Goal: Transaction & Acquisition: Purchase product/service

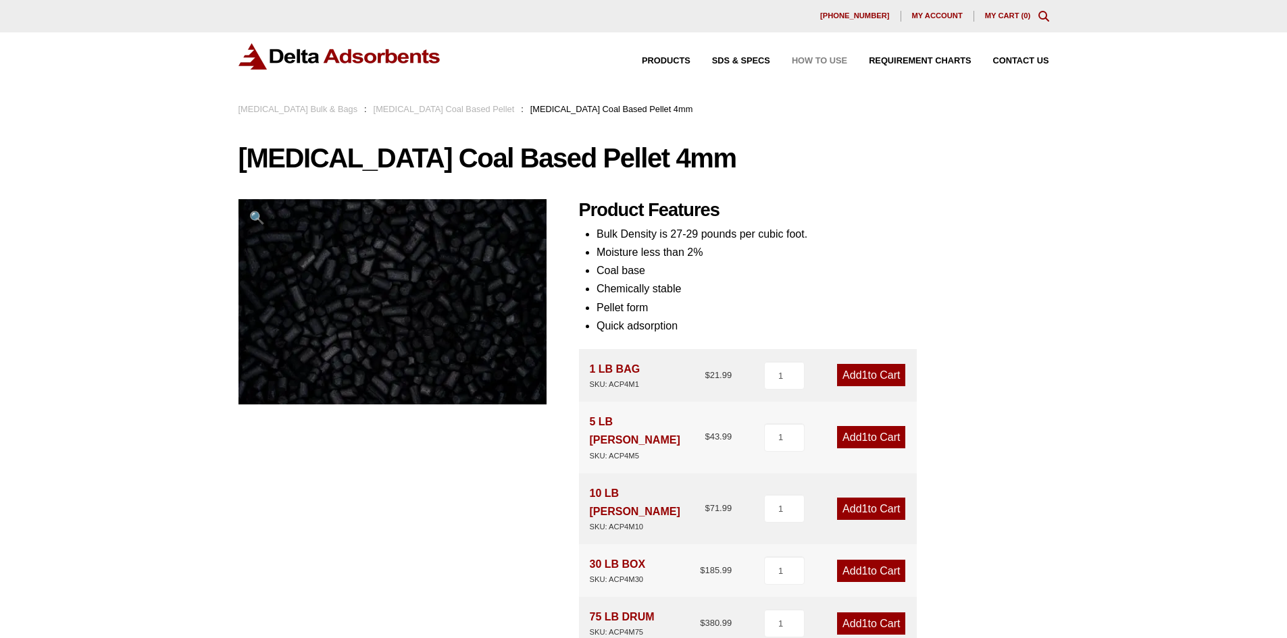
click at [806, 63] on span "How to Use" at bounding box center [819, 61] width 55 height 9
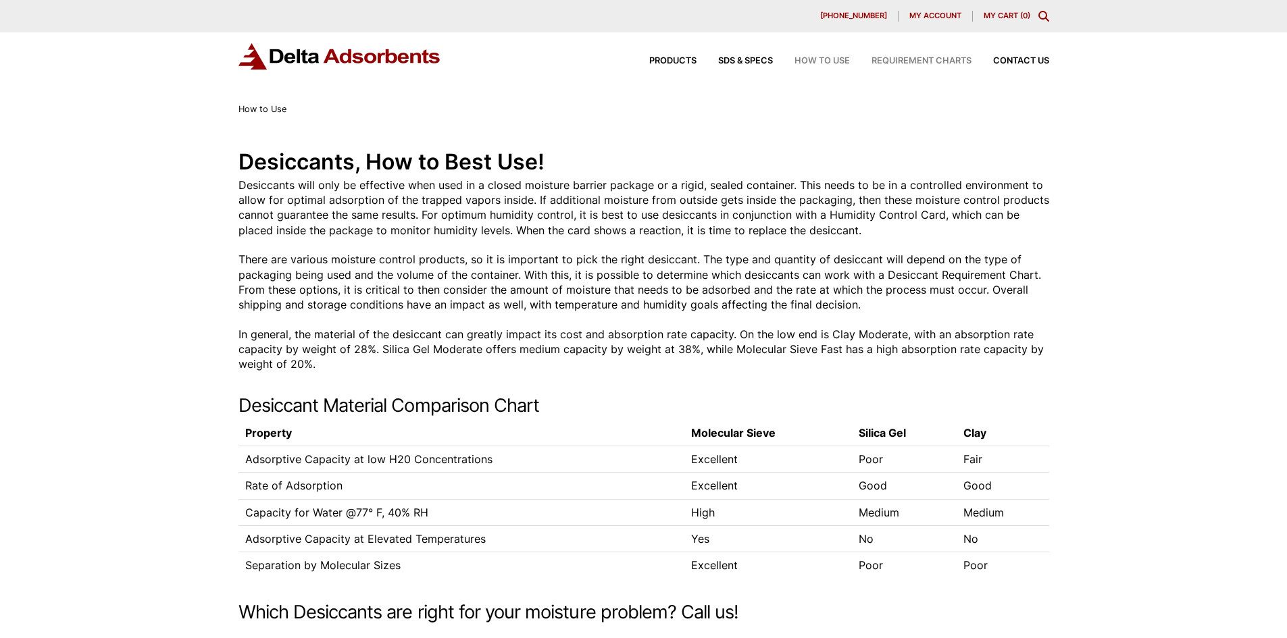
click at [928, 61] on span "Requirement Charts" at bounding box center [922, 61] width 100 height 9
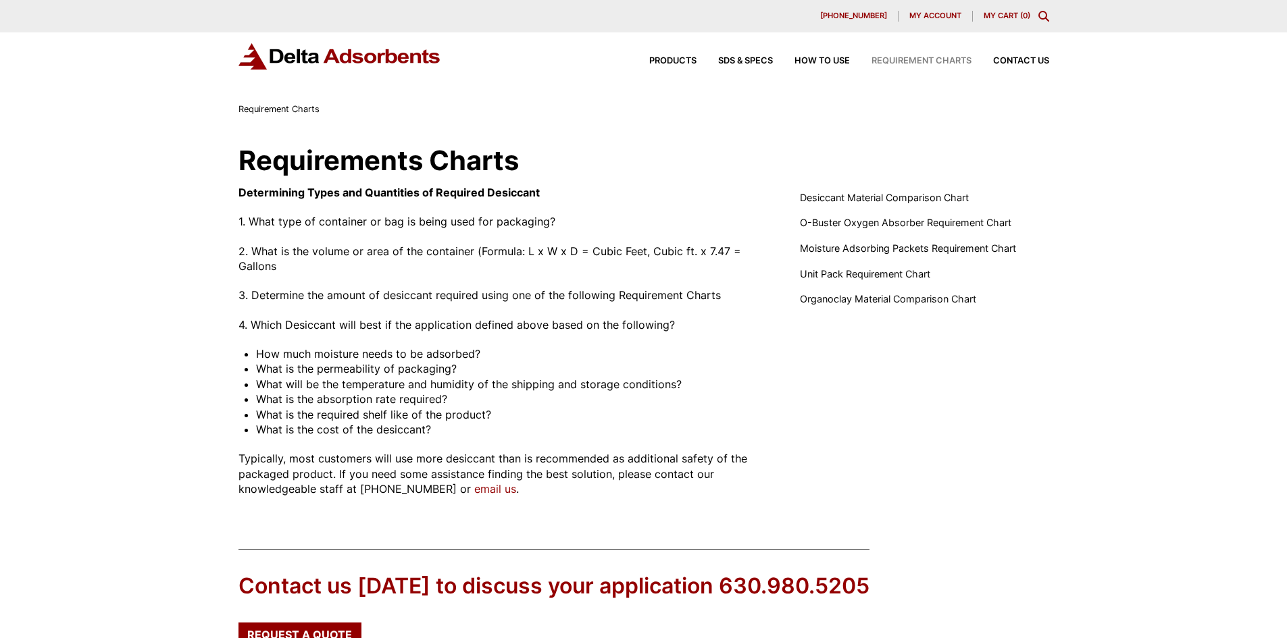
click at [684, 56] on div "Products SDS & SPECS How to Use Requirement Charts Contact Us" at bounding box center [838, 61] width 432 height 20
click at [668, 61] on span "Products" at bounding box center [672, 61] width 47 height 9
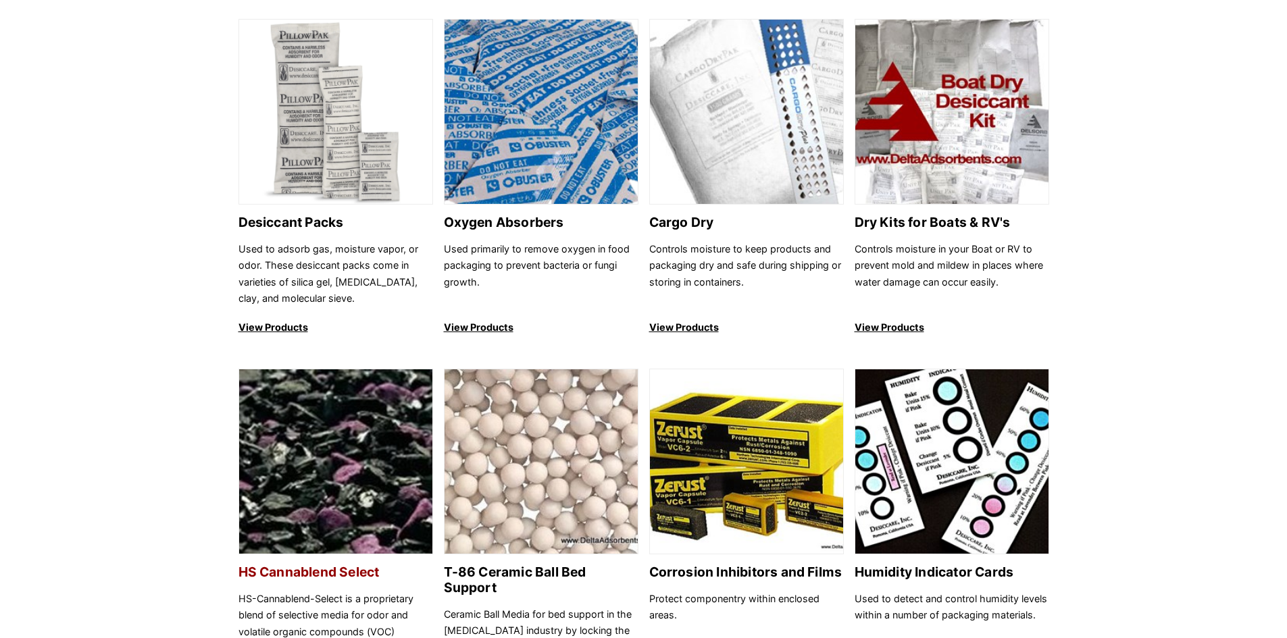
scroll to position [946, 0]
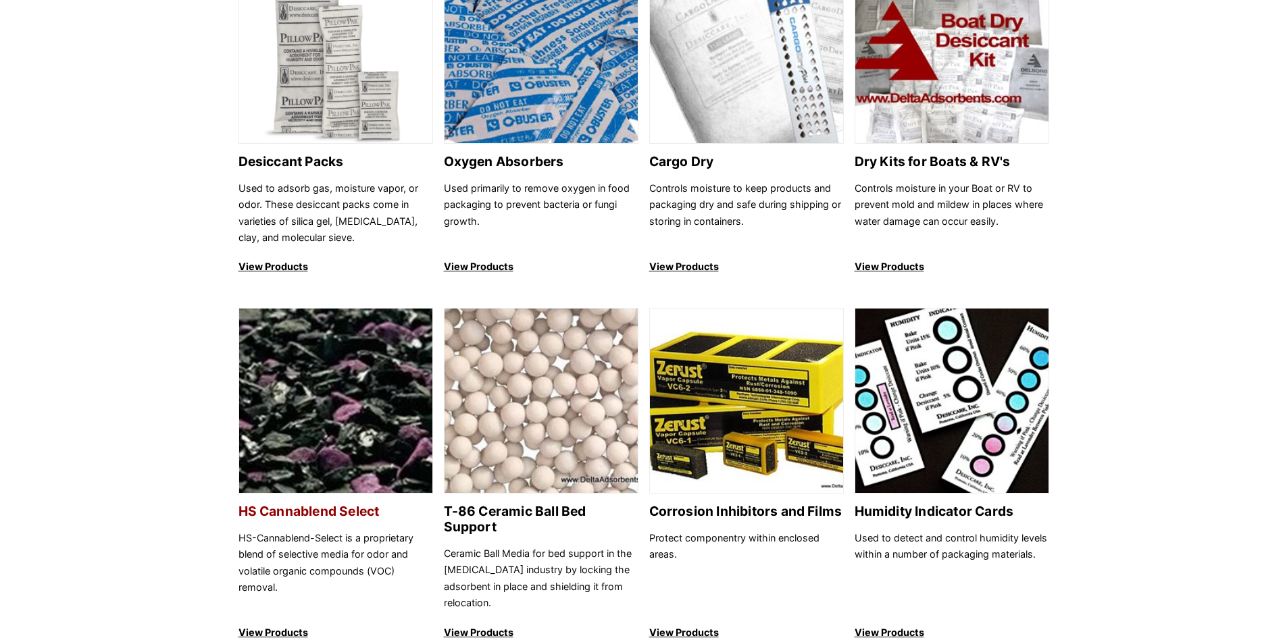
click at [327, 539] on p "HS-Cannablend-Select is a proprietary blend of selective media for odor and vol…" at bounding box center [335, 571] width 195 height 82
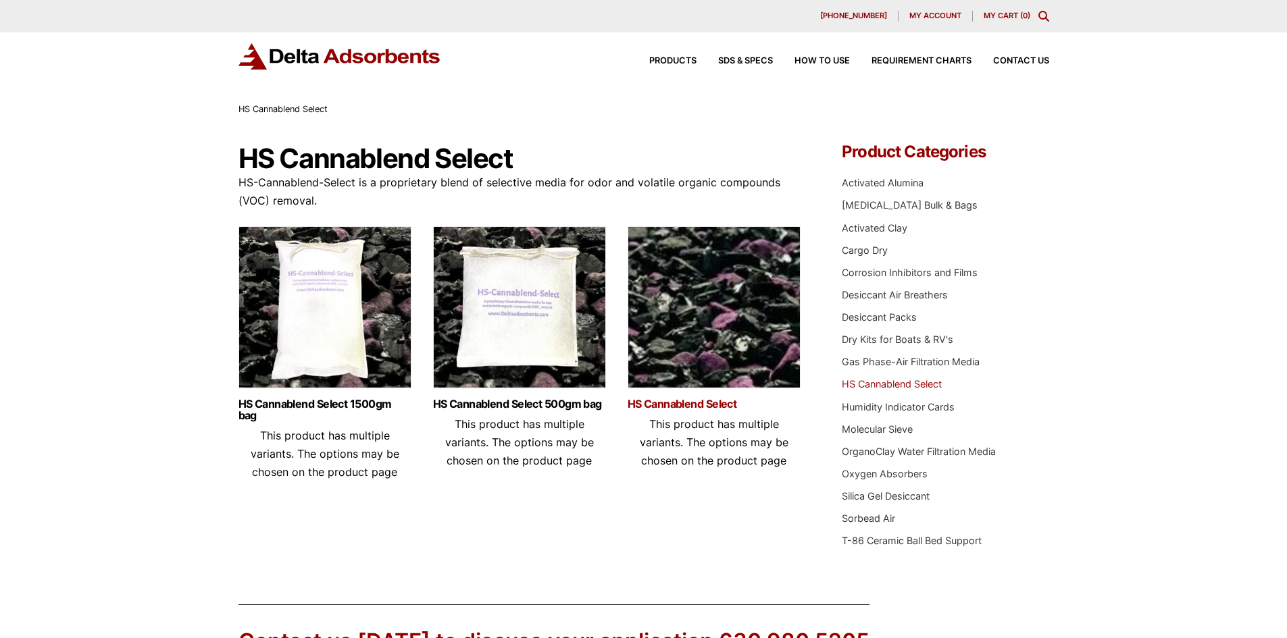
click at [699, 409] on link "HS Cannablend Select" at bounding box center [714, 404] width 173 height 11
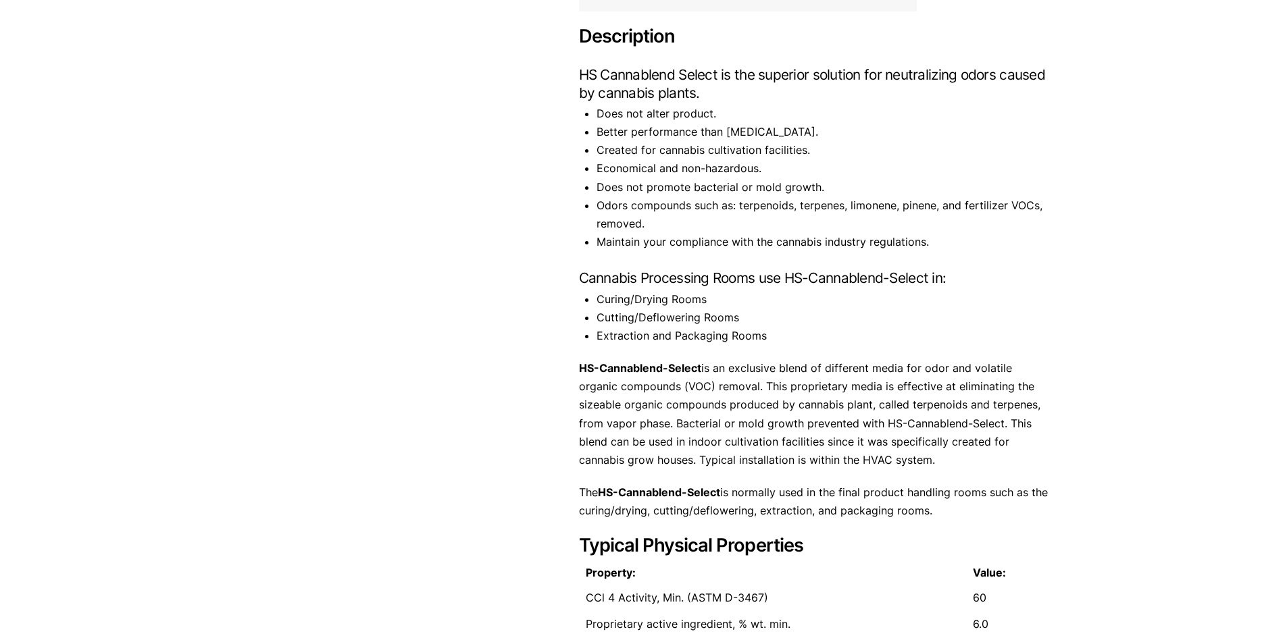
scroll to position [540, 0]
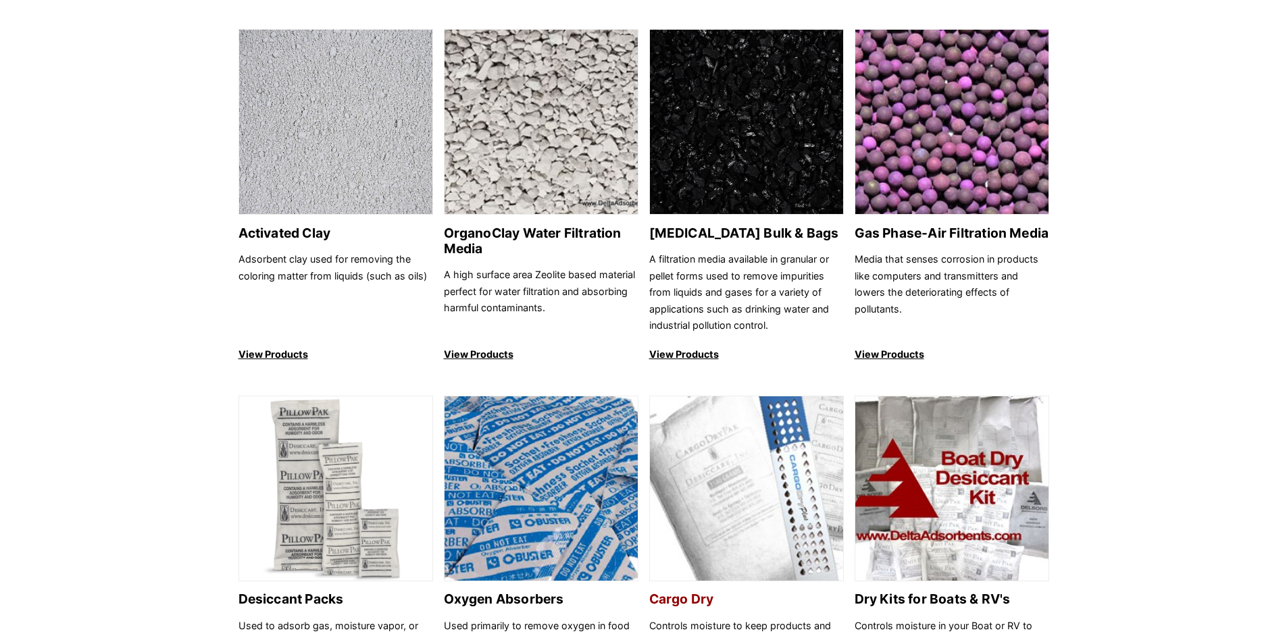
scroll to position [338, 0]
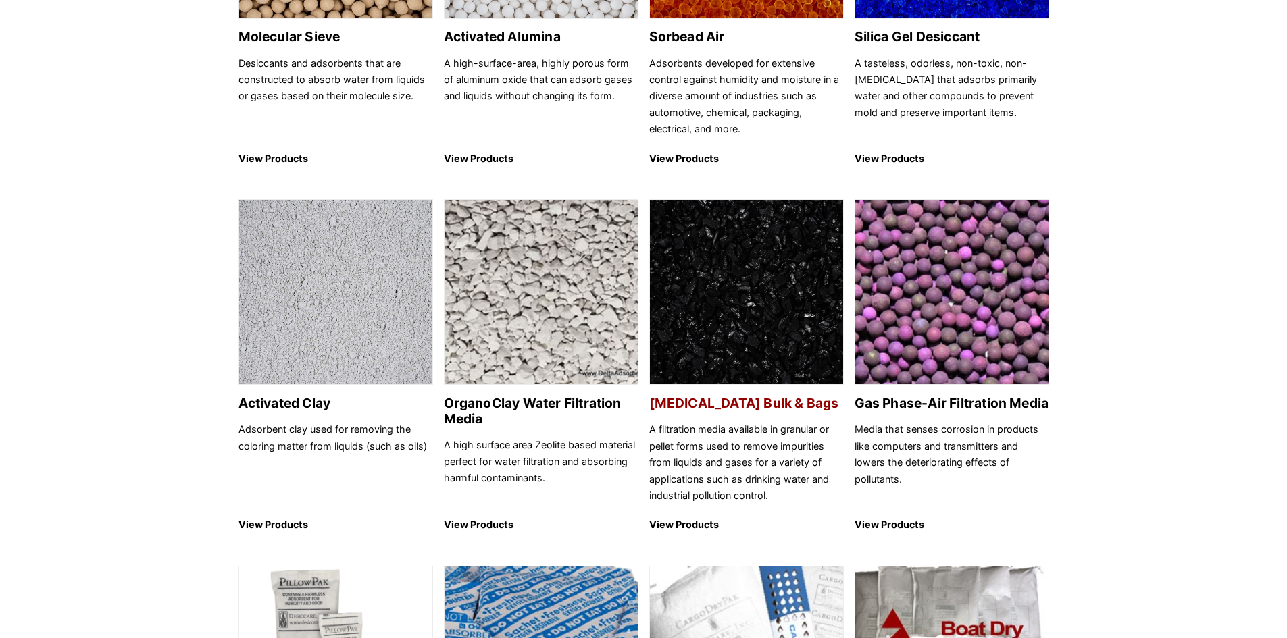
click at [749, 268] on img at bounding box center [746, 293] width 193 height 186
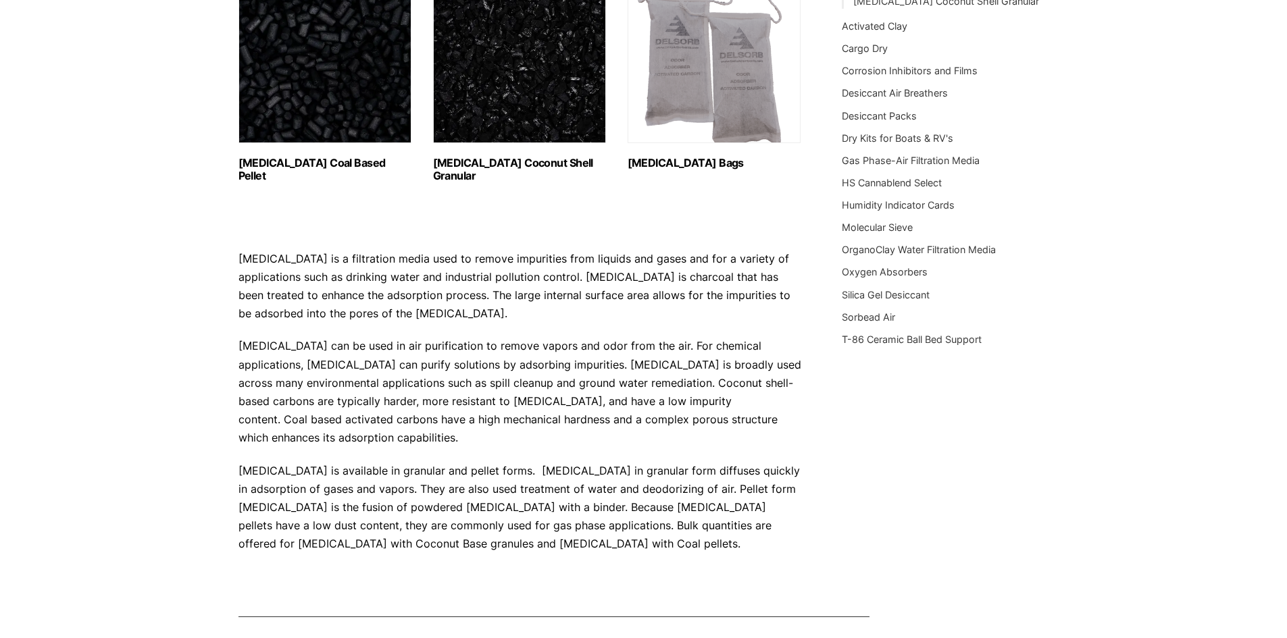
scroll to position [270, 0]
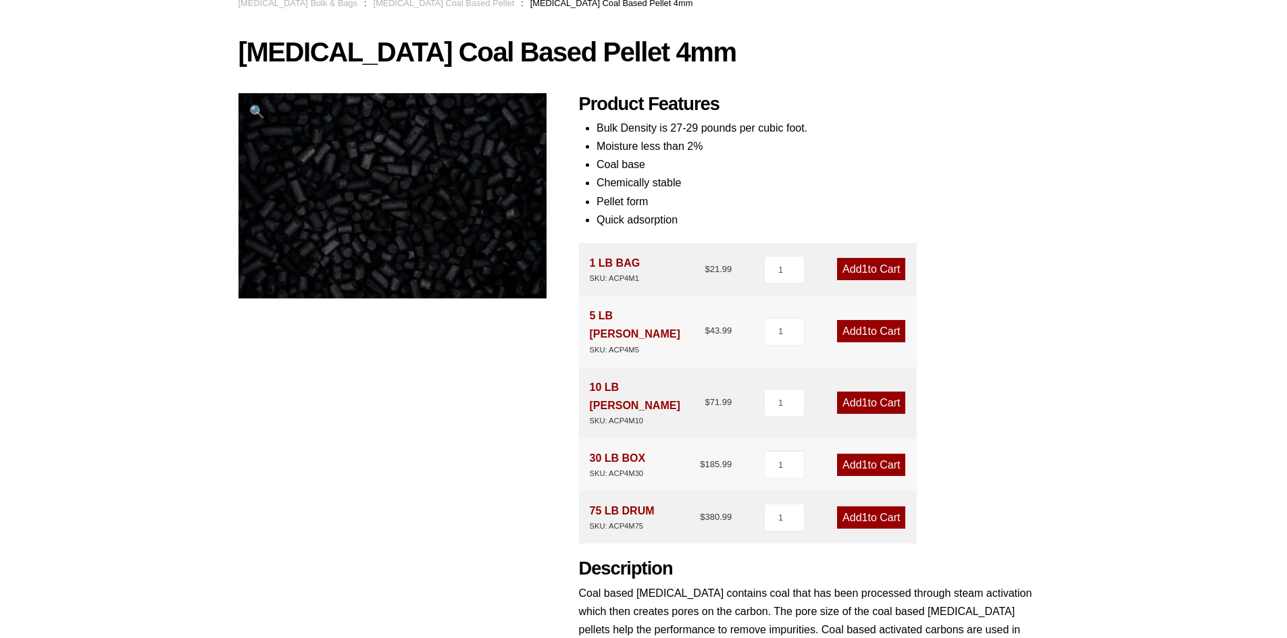
scroll to position [203, 0]
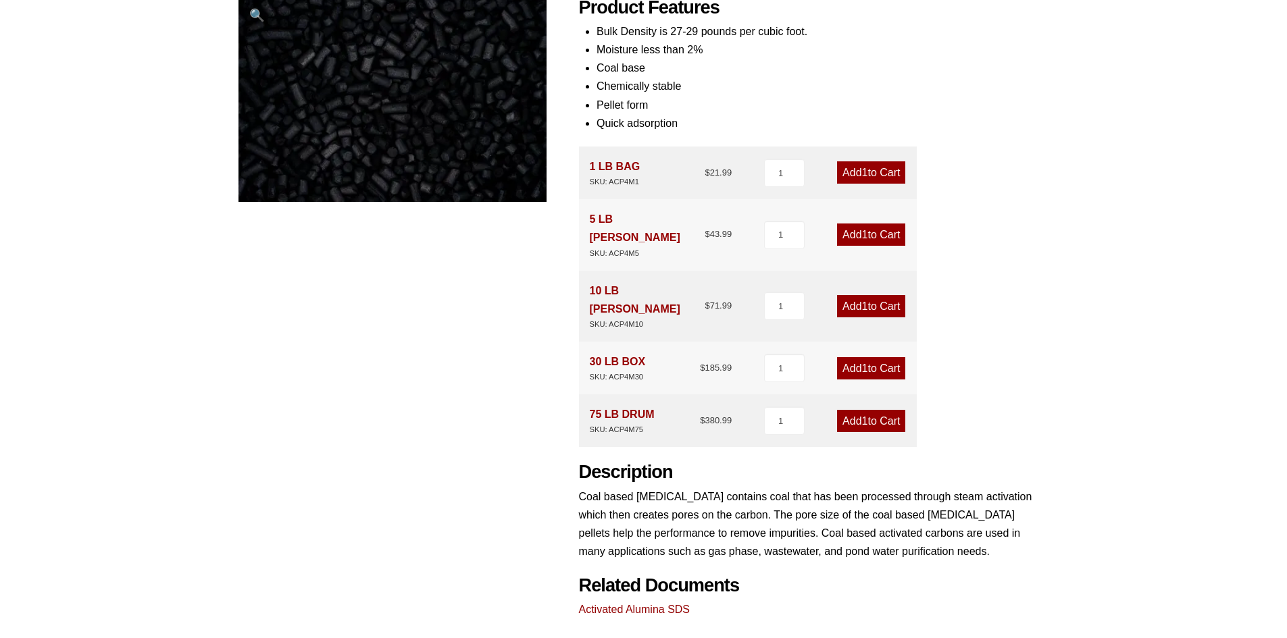
click at [879, 224] on link "Add 1 to Cart" at bounding box center [871, 235] width 68 height 22
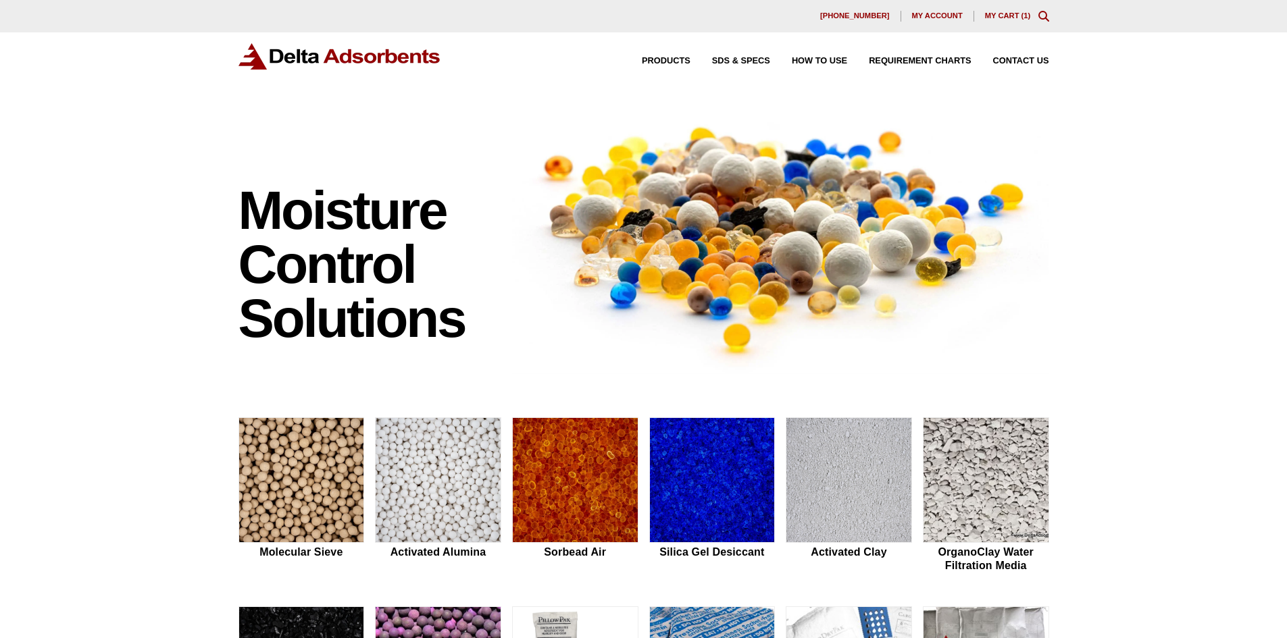
click at [1009, 11] on link "My Cart ( 1 )" at bounding box center [1008, 15] width 46 height 8
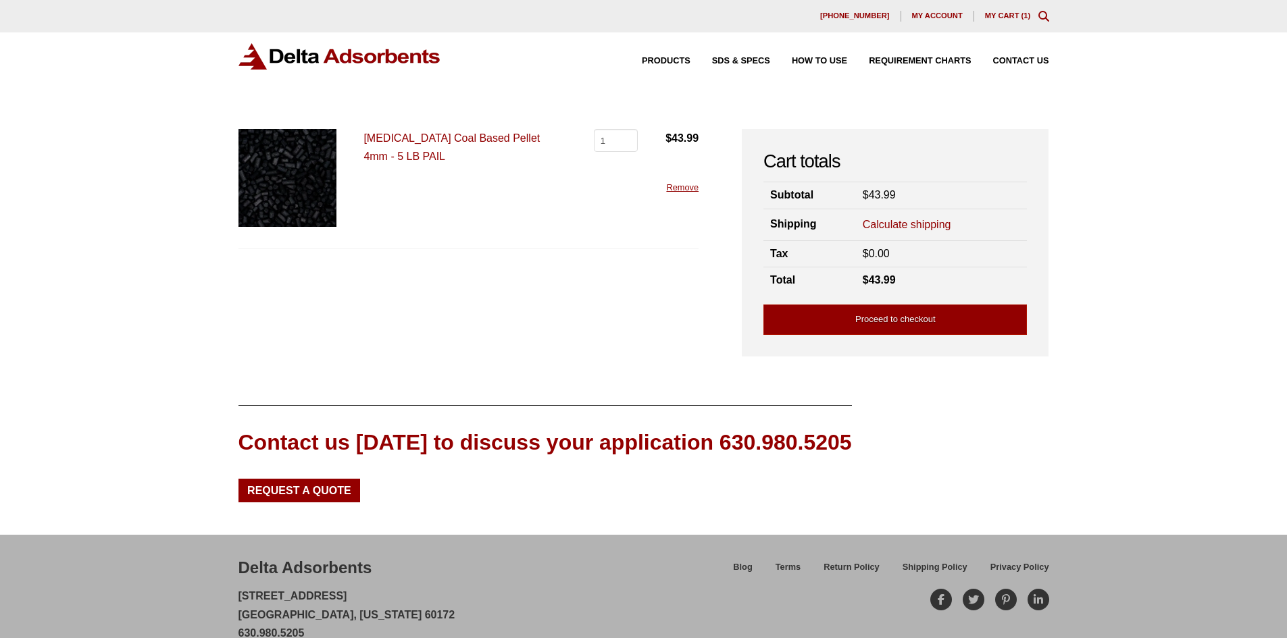
click at [905, 216] on form "Calculate shipping Country / region Select a country / region… Canada [GEOGRAPH…" at bounding box center [942, 225] width 158 height 20
click at [893, 220] on link "Calculate shipping" at bounding box center [907, 225] width 89 height 15
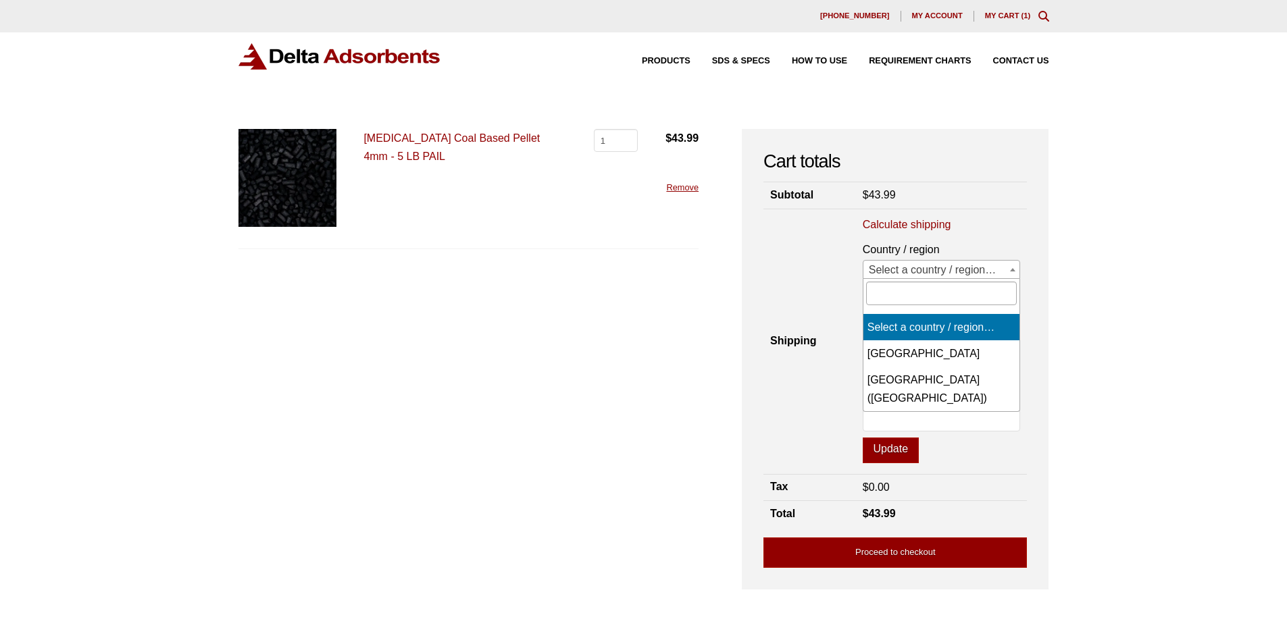
click at [901, 268] on span "Select a country / region…" at bounding box center [941, 270] width 157 height 19
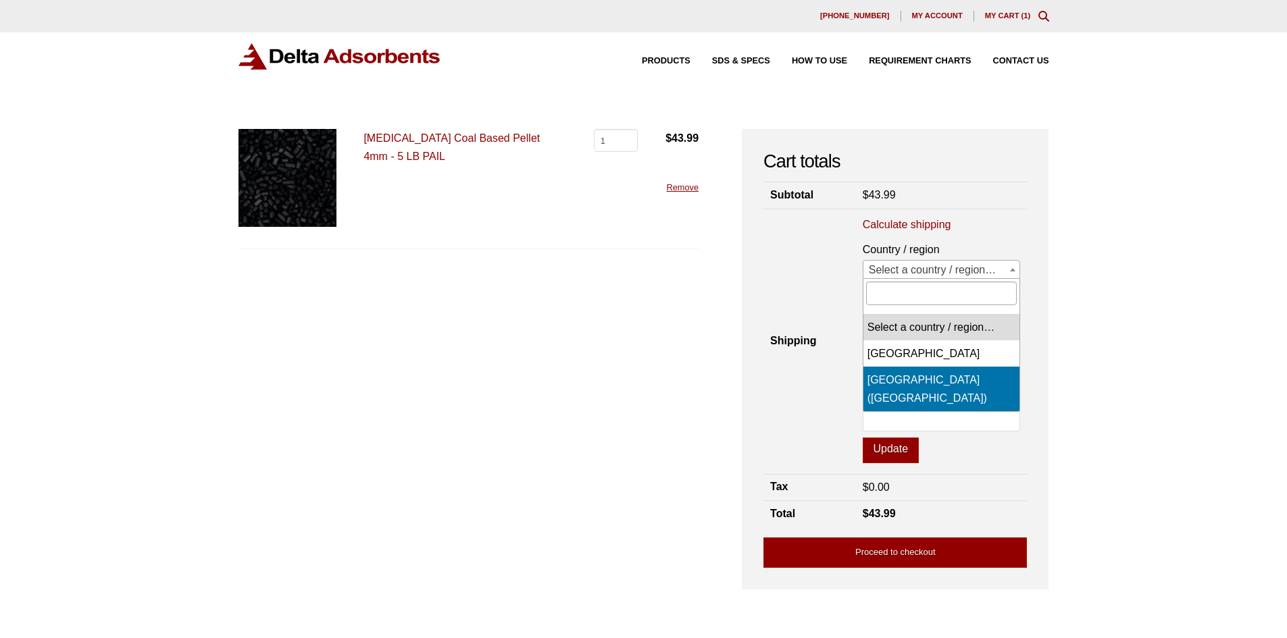
select select "US"
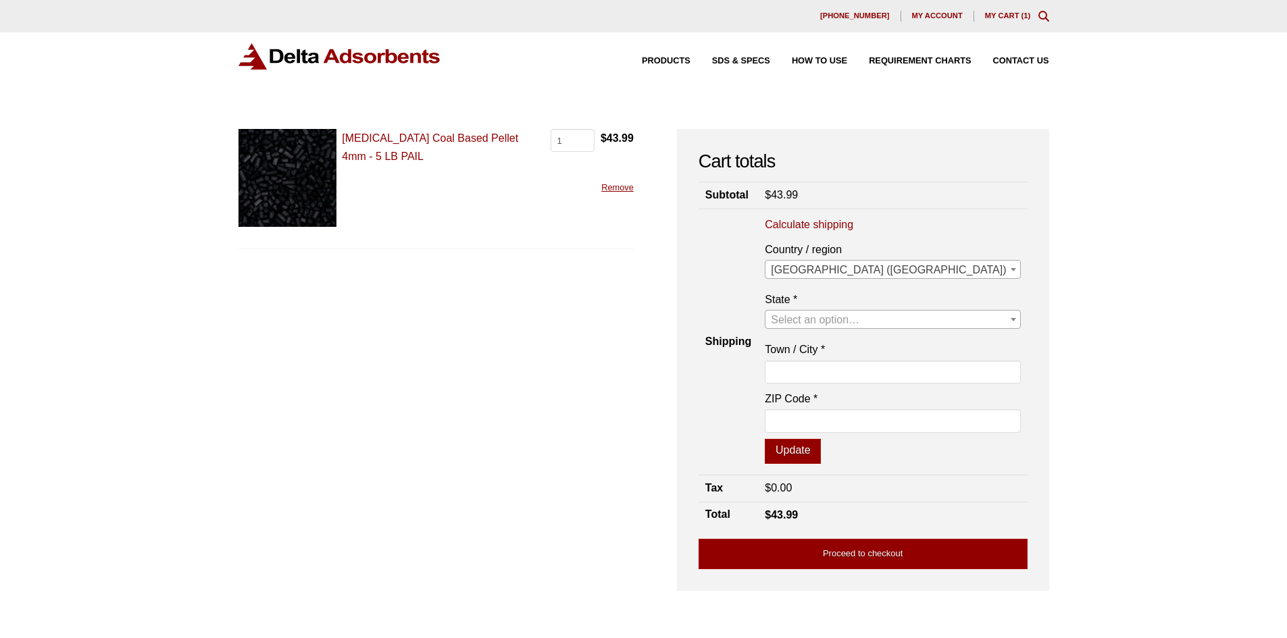
click at [859, 314] on span "Select an option…" at bounding box center [815, 319] width 89 height 11
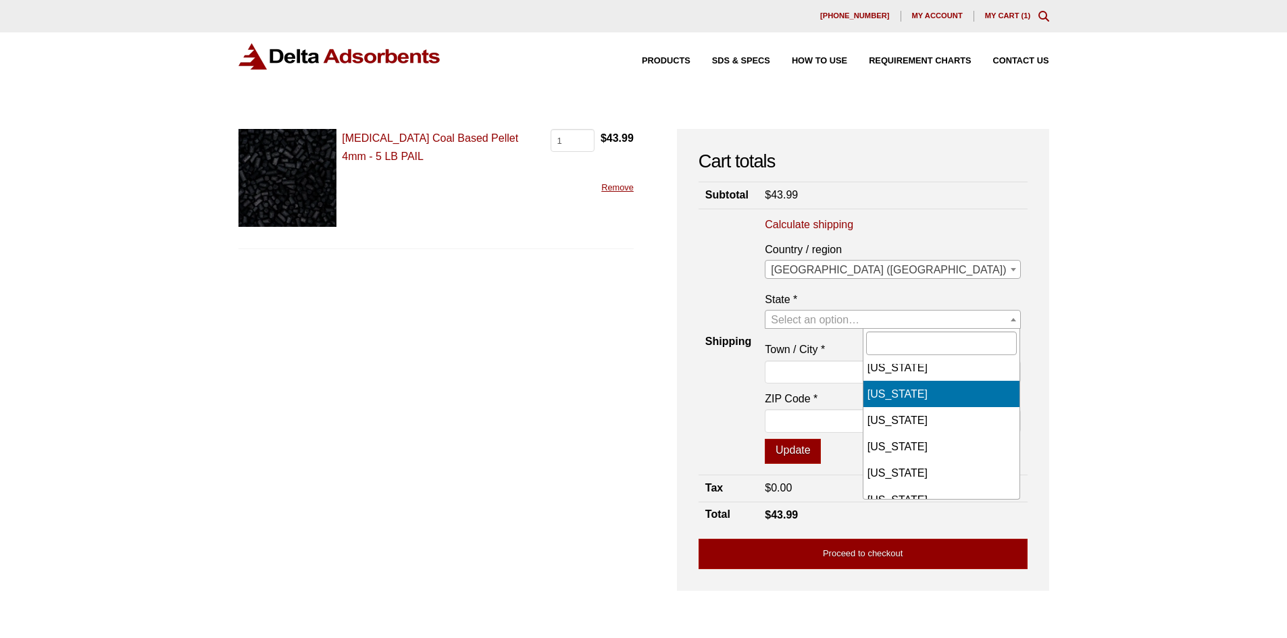
scroll to position [338, 0]
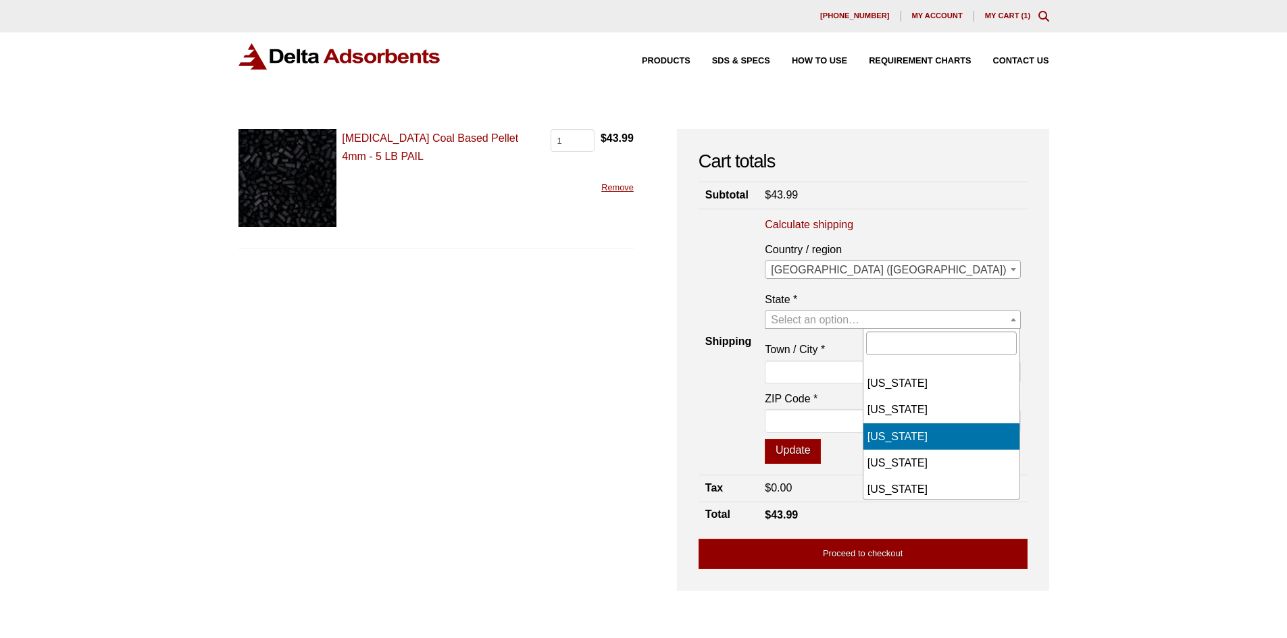
select select "IA"
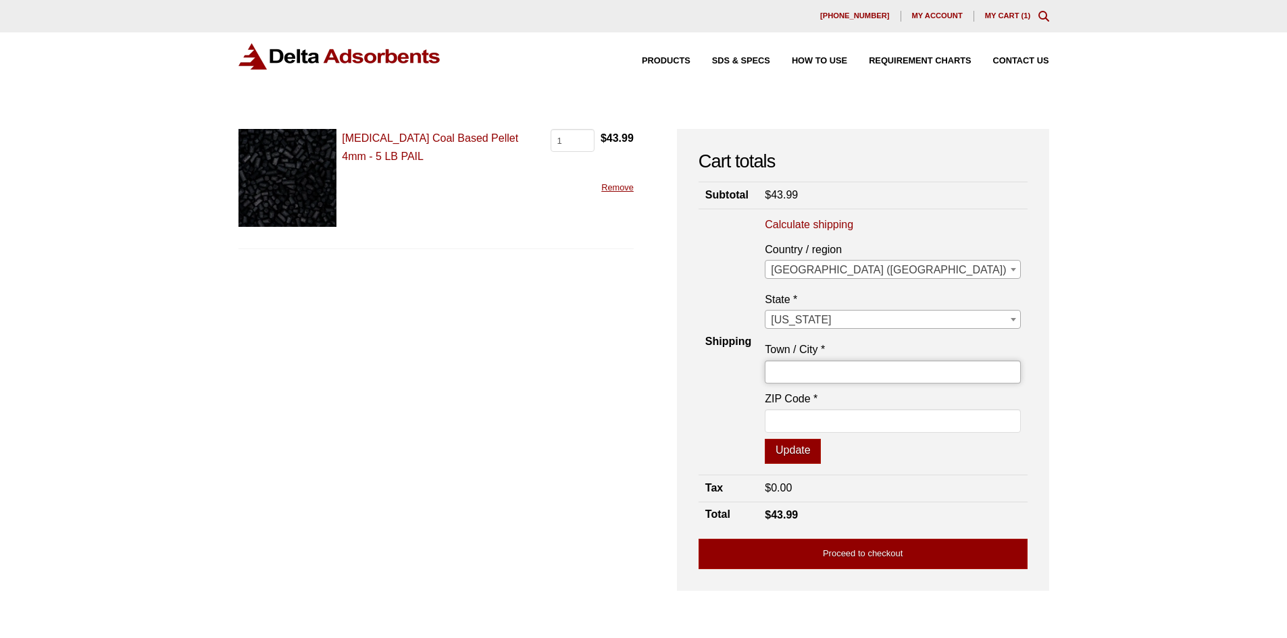
click at [897, 365] on input "Town / City *" at bounding box center [892, 372] width 255 height 23
drag, startPoint x: 879, startPoint y: 376, endPoint x: 866, endPoint y: 379, distance: 13.1
click at [867, 378] on input "x" at bounding box center [892, 372] width 255 height 23
type input "clear lake"
click at [885, 412] on input "ZIP Code *" at bounding box center [892, 420] width 255 height 23
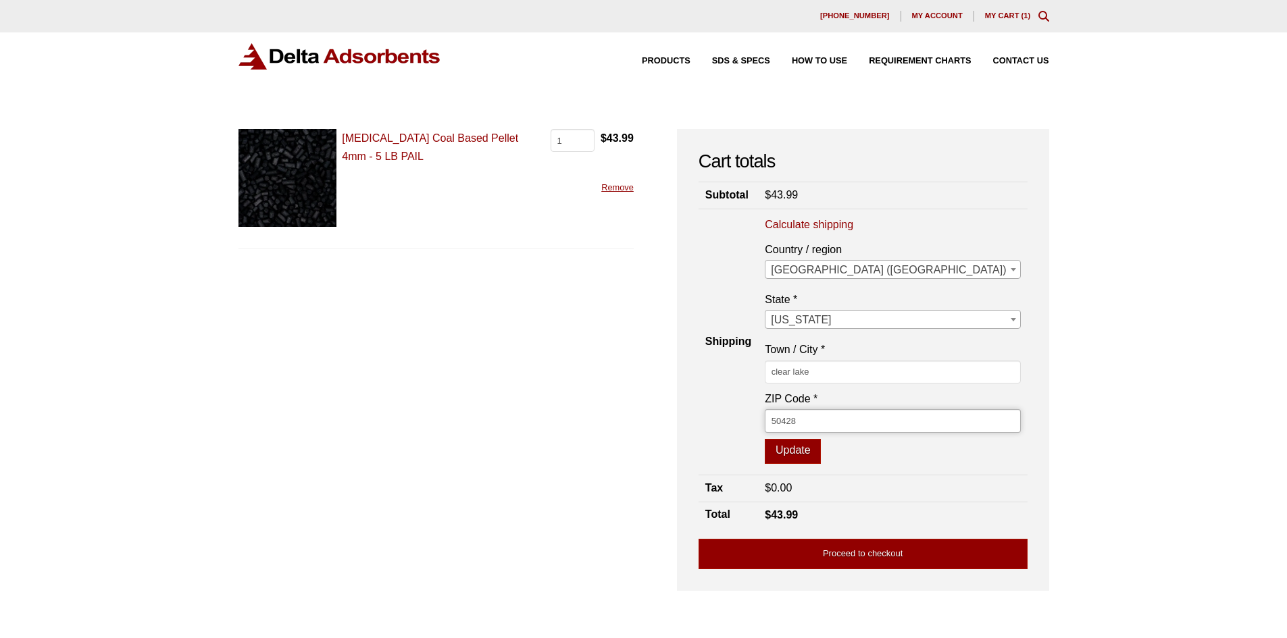
type input "50428"
click at [765, 439] on button "Update" at bounding box center [793, 452] width 56 height 26
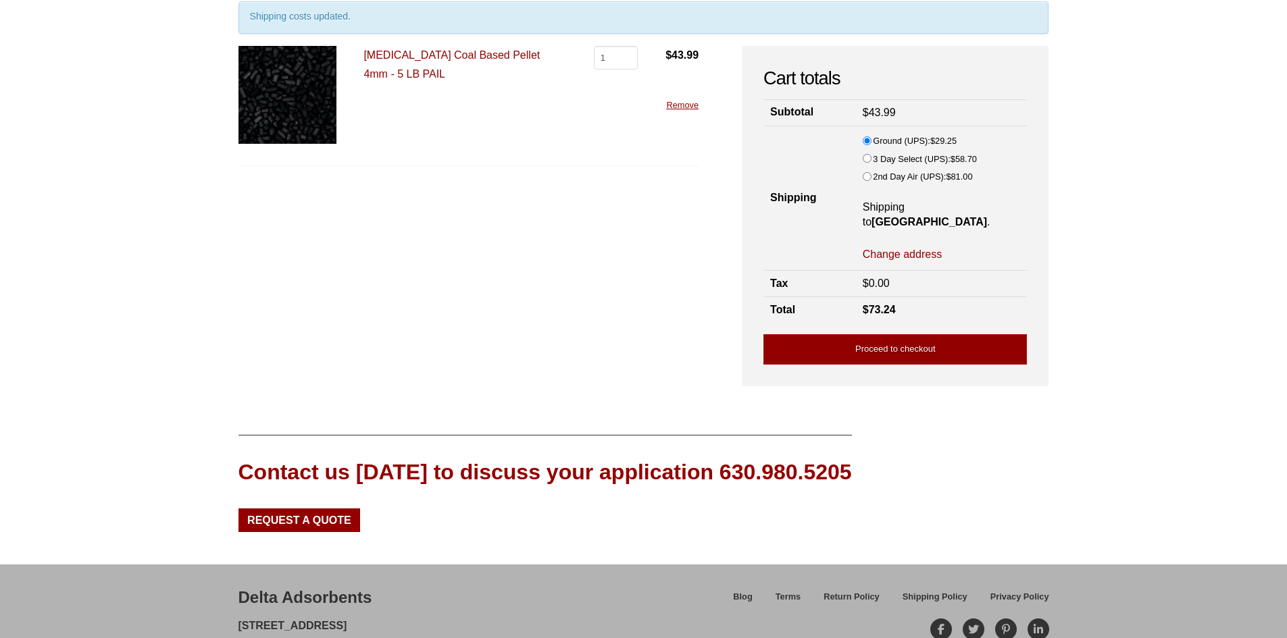
scroll to position [201, 0]
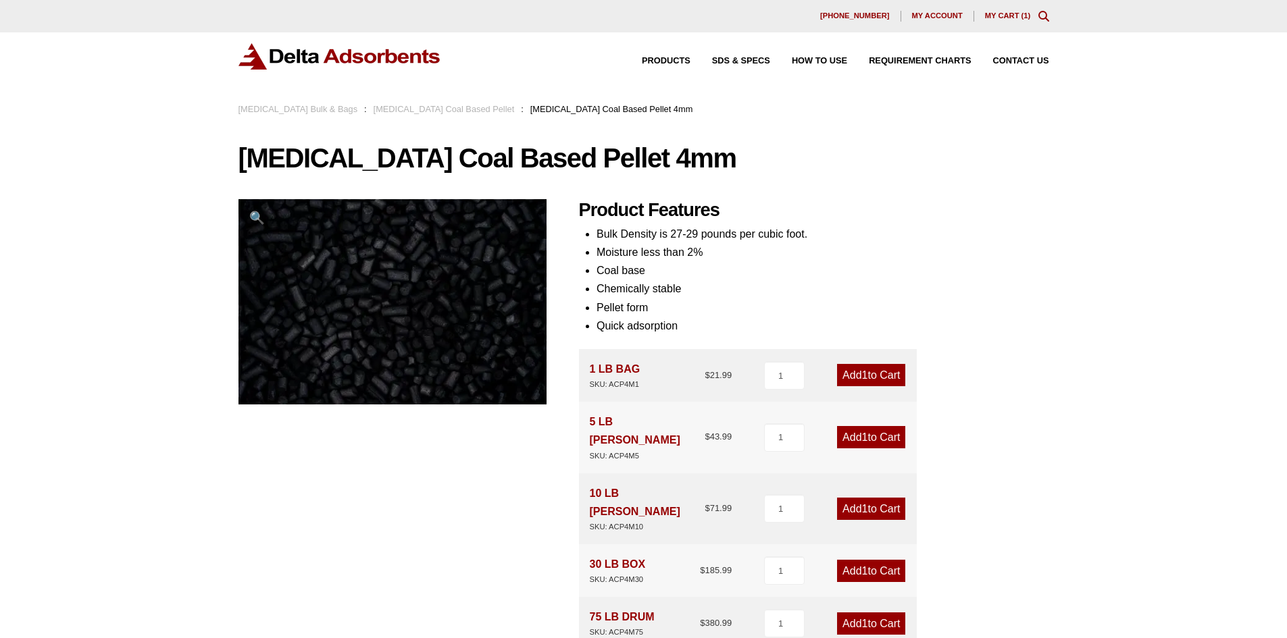
click at [1017, 14] on link "My Cart ( 1 )" at bounding box center [1008, 15] width 46 height 8
click at [1011, 16] on link "My Cart ( 1 )" at bounding box center [1008, 15] width 46 height 8
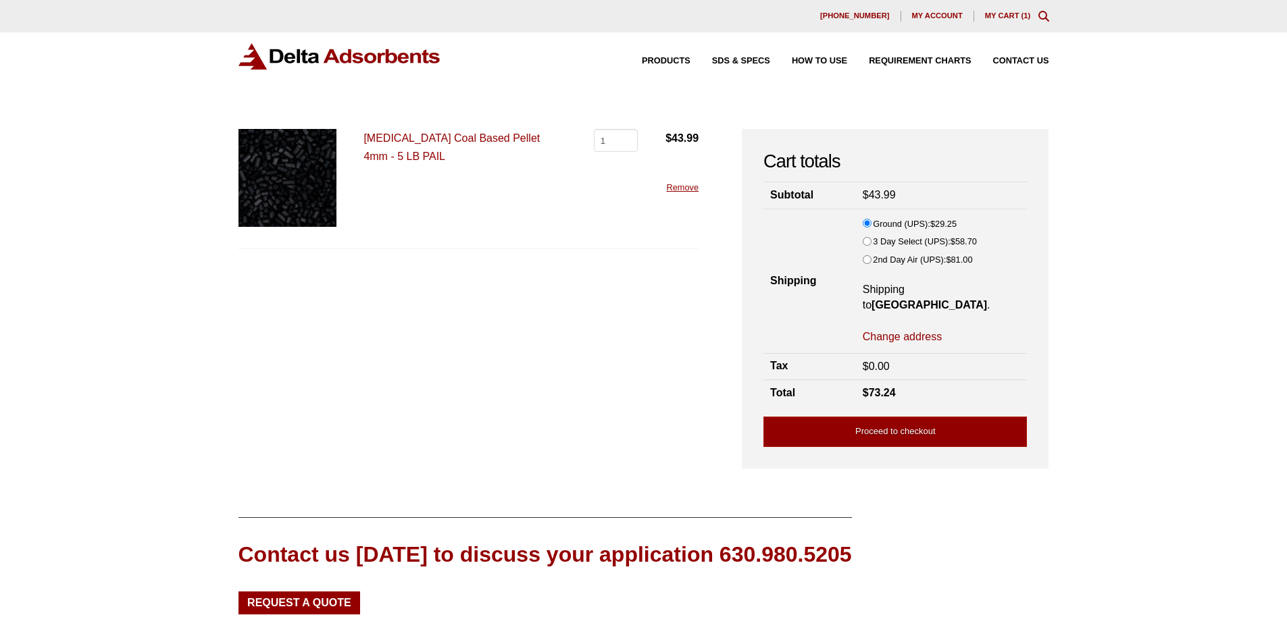
click at [910, 47] on div "Products SDS & SPECS How to Use Requirement Charts Contact Us" at bounding box center [643, 56] width 811 height 26
click at [907, 57] on span "Requirement Charts" at bounding box center [920, 61] width 102 height 9
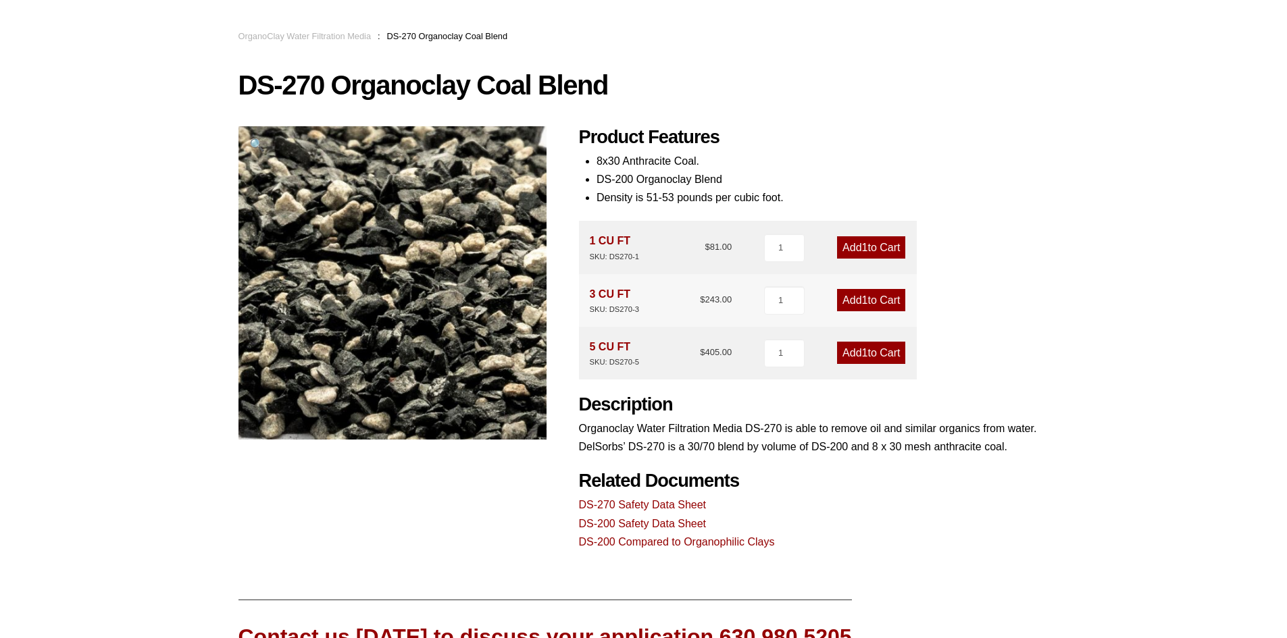
scroll to position [270, 0]
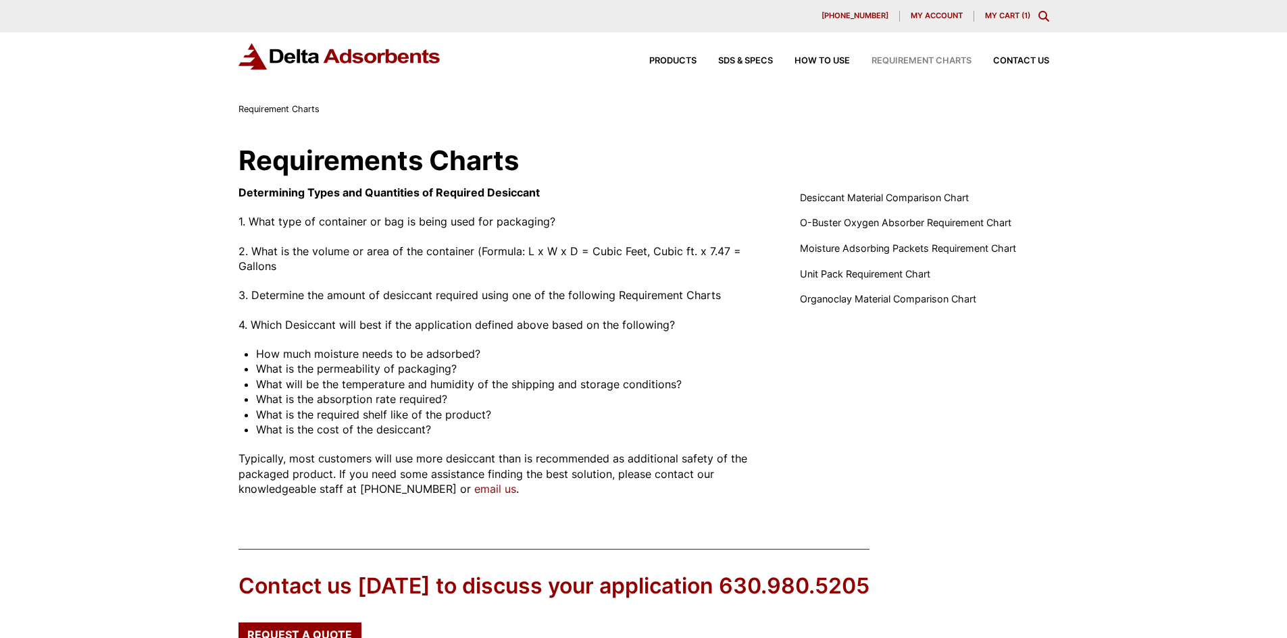
click at [1003, 14] on link "My Cart ( 1 )" at bounding box center [1007, 15] width 45 height 9
